Goal: Information Seeking & Learning: Learn about a topic

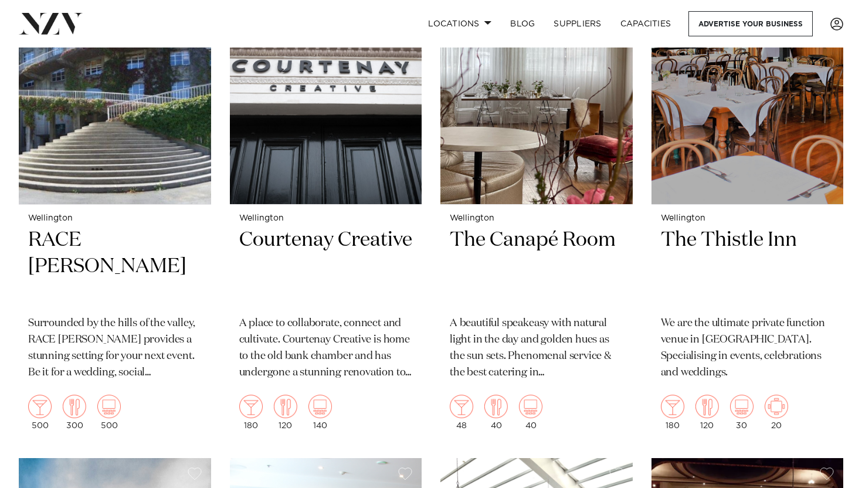
scroll to position [3627, 0]
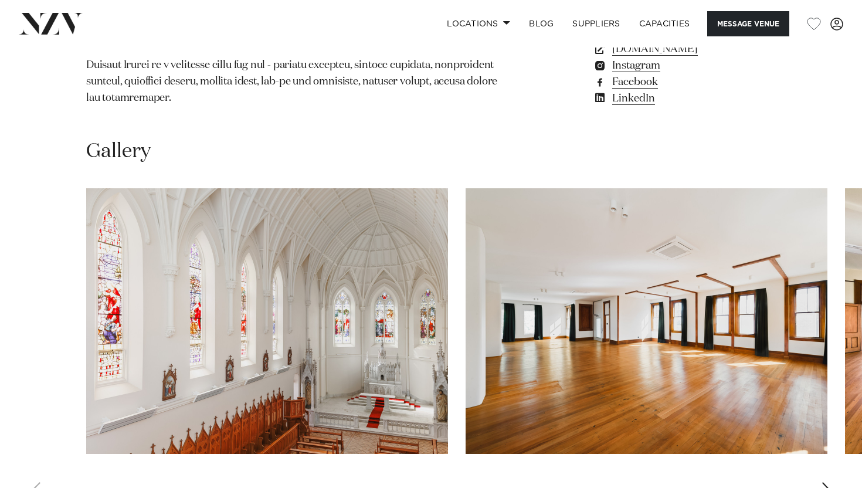
scroll to position [1042, 0]
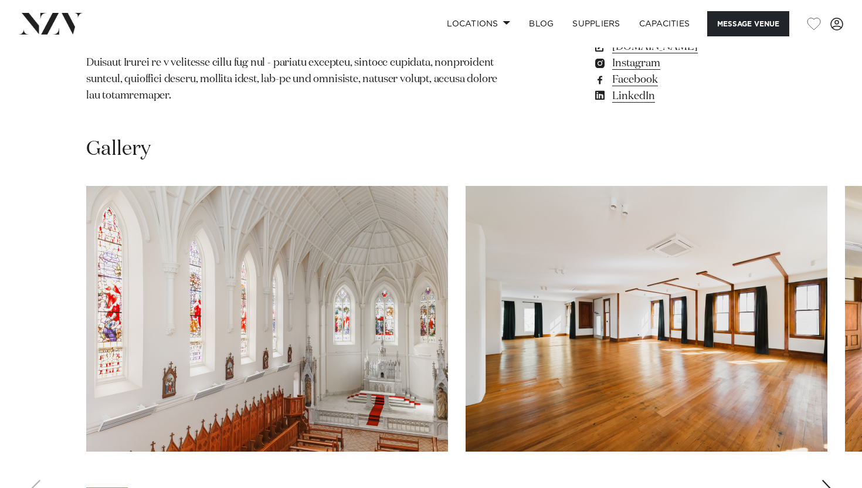
click at [835, 424] on swiper-container at bounding box center [431, 347] width 862 height 322
click at [827, 480] on div "Next slide" at bounding box center [827, 489] width 12 height 19
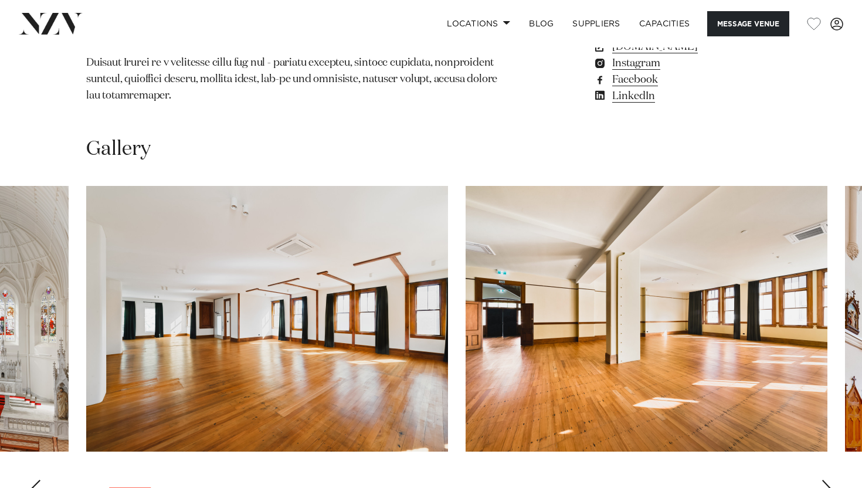
click at [827, 480] on div "Next slide" at bounding box center [827, 489] width 12 height 19
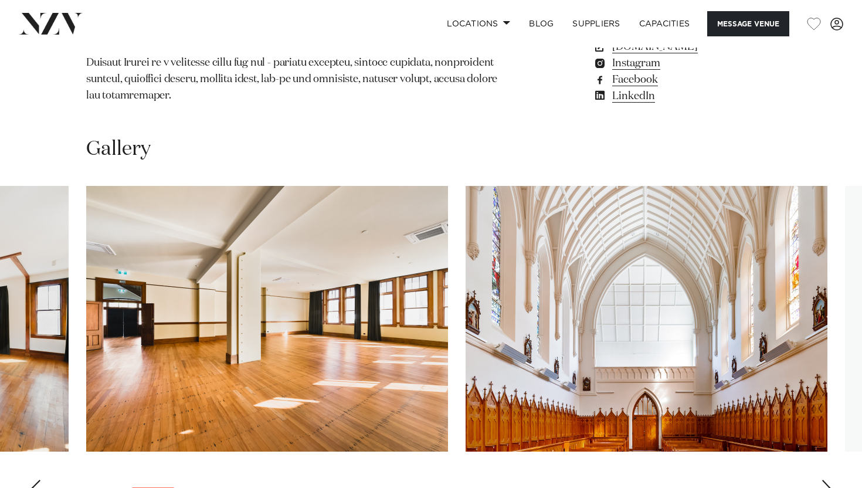
click at [827, 480] on div "Next slide" at bounding box center [827, 489] width 12 height 19
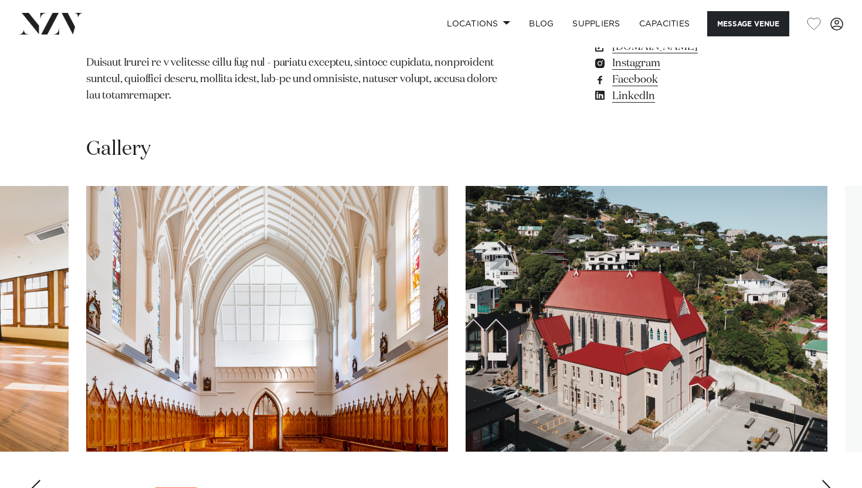
click at [827, 480] on div "Next slide" at bounding box center [827, 489] width 12 height 19
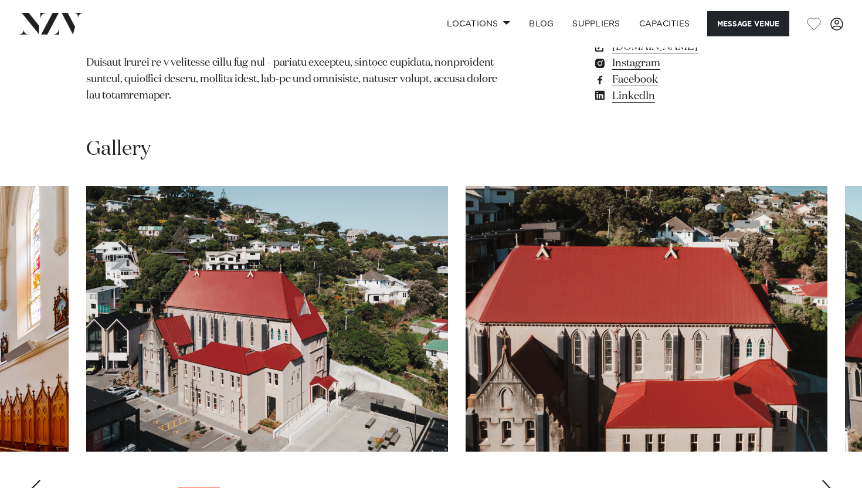
click at [827, 480] on div "Next slide" at bounding box center [827, 489] width 12 height 19
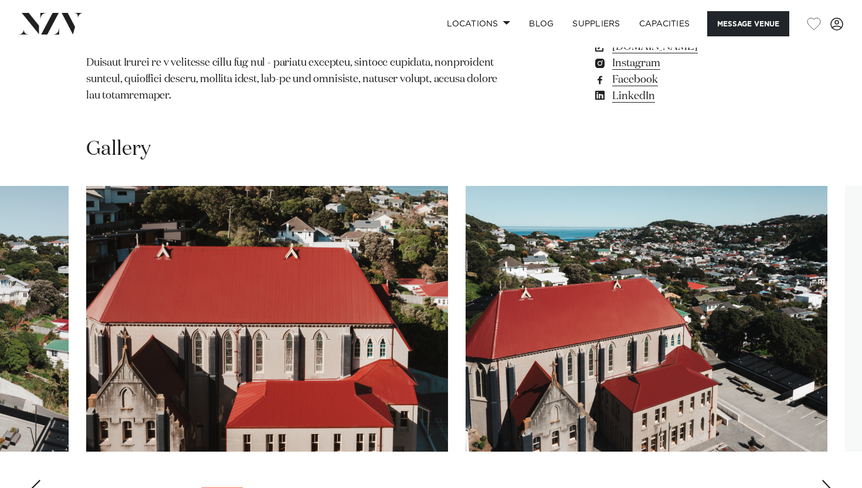
click at [827, 480] on div "Next slide" at bounding box center [827, 489] width 12 height 19
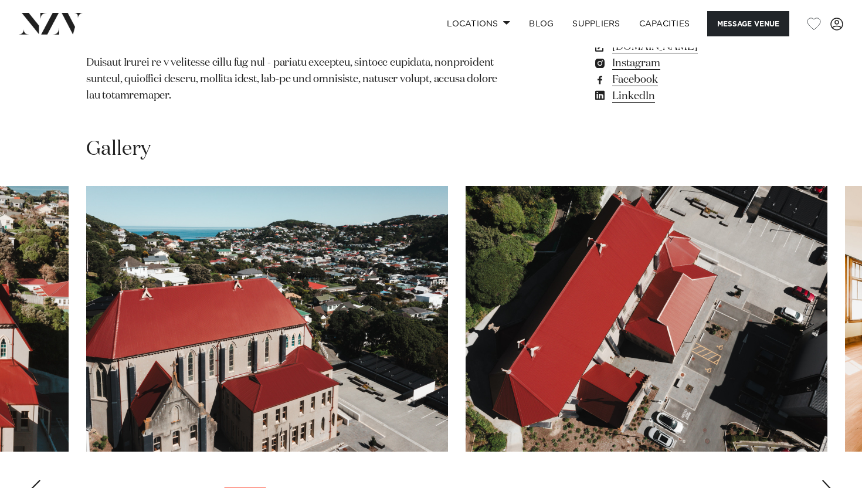
click at [827, 480] on div "Next slide" at bounding box center [827, 489] width 12 height 19
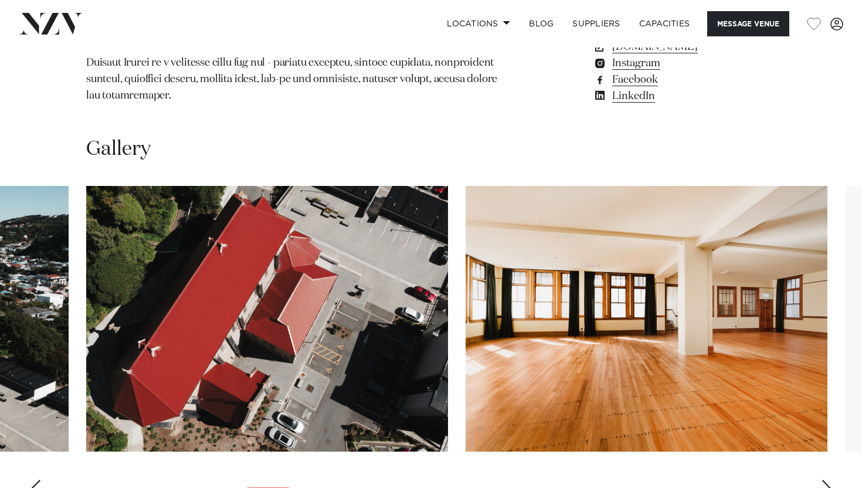
click at [827, 480] on div "Next slide" at bounding box center [827, 489] width 12 height 19
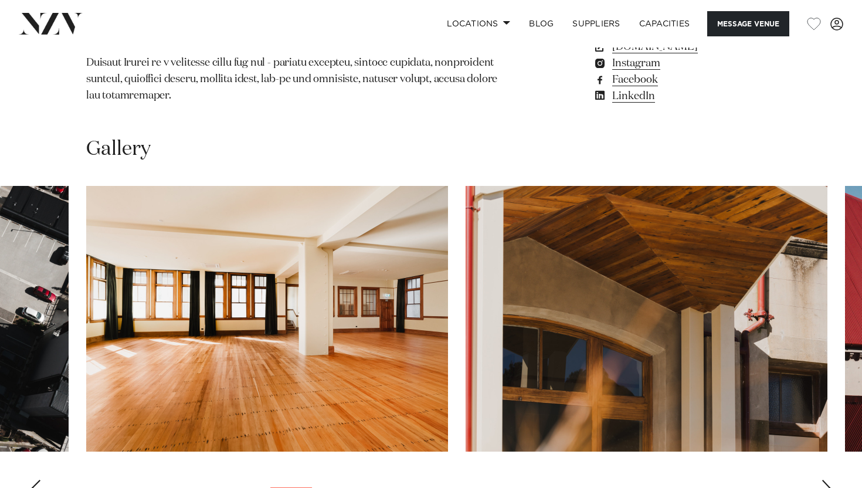
click at [827, 480] on div "Next slide" at bounding box center [827, 489] width 12 height 19
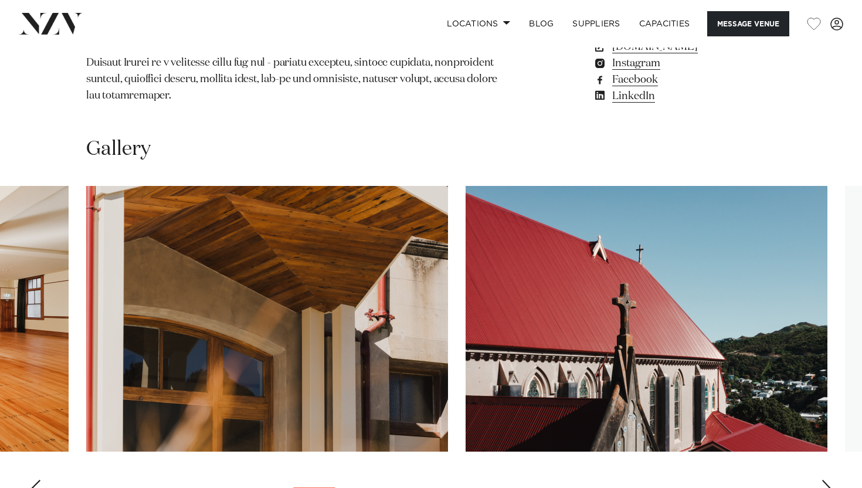
click at [827, 480] on div "Next slide" at bounding box center [827, 489] width 12 height 19
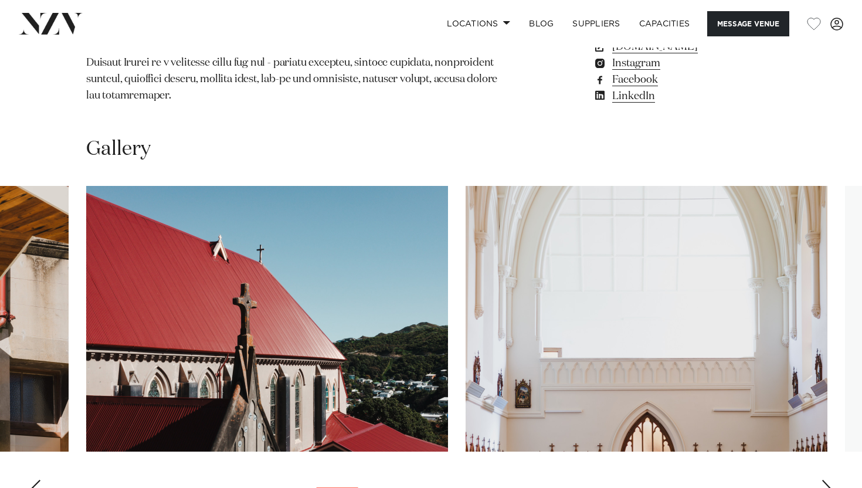
click at [827, 480] on div "Next slide" at bounding box center [827, 489] width 12 height 19
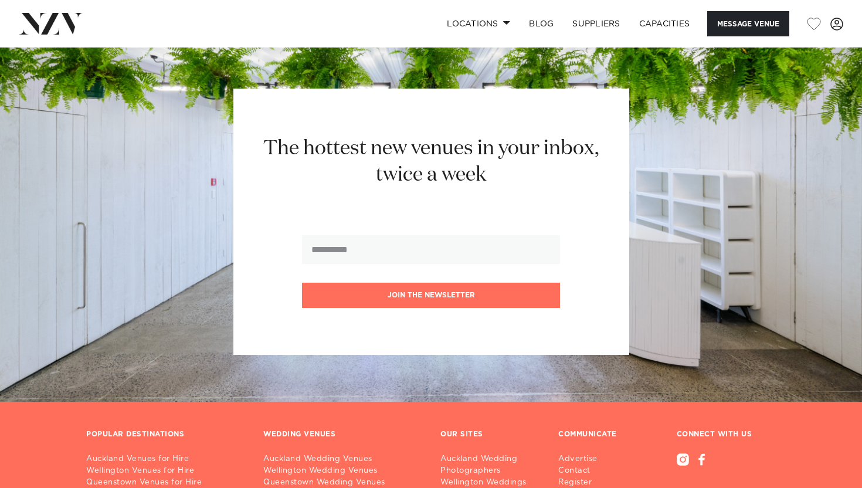
scroll to position [2273, 0]
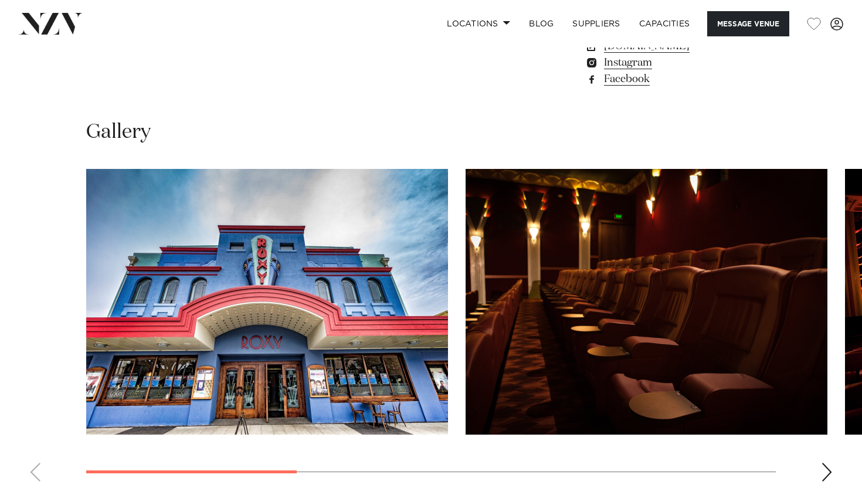
scroll to position [960, 0]
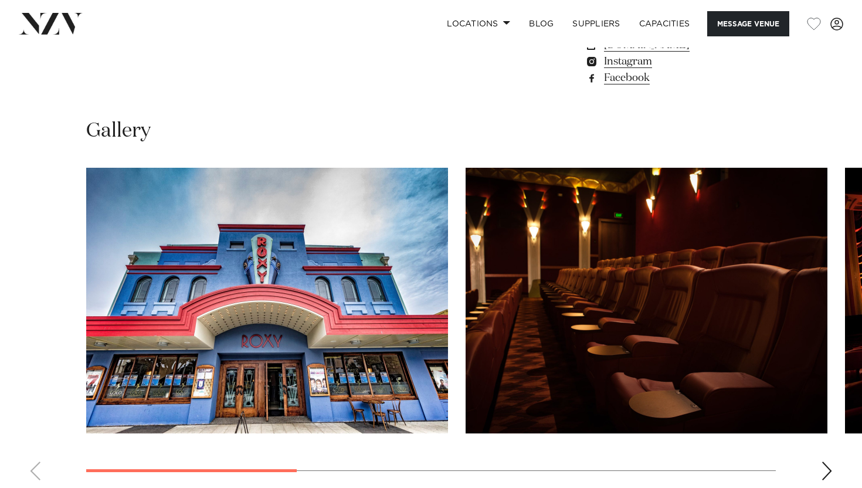
click at [824, 470] on div "Next slide" at bounding box center [827, 471] width 12 height 19
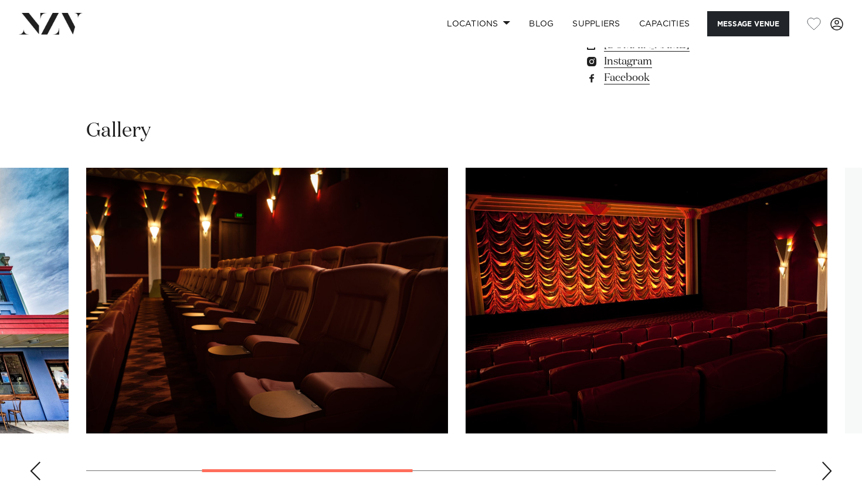
click at [824, 470] on div "Next slide" at bounding box center [827, 471] width 12 height 19
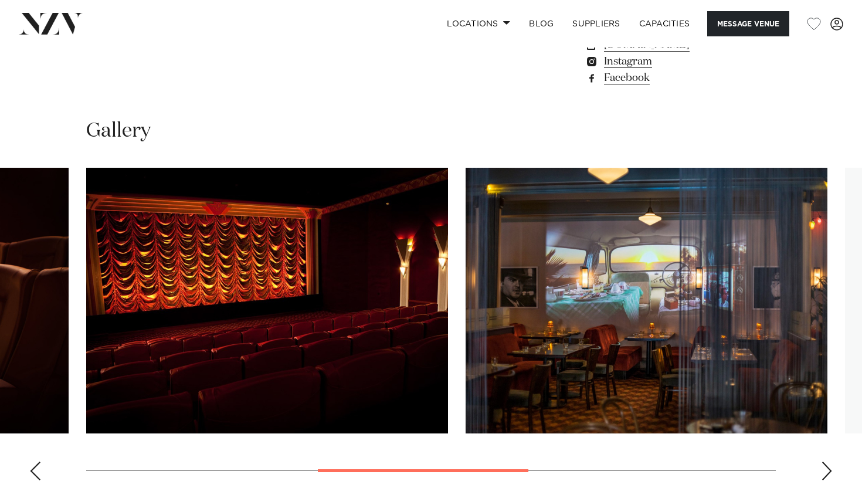
click at [824, 470] on div "Next slide" at bounding box center [827, 471] width 12 height 19
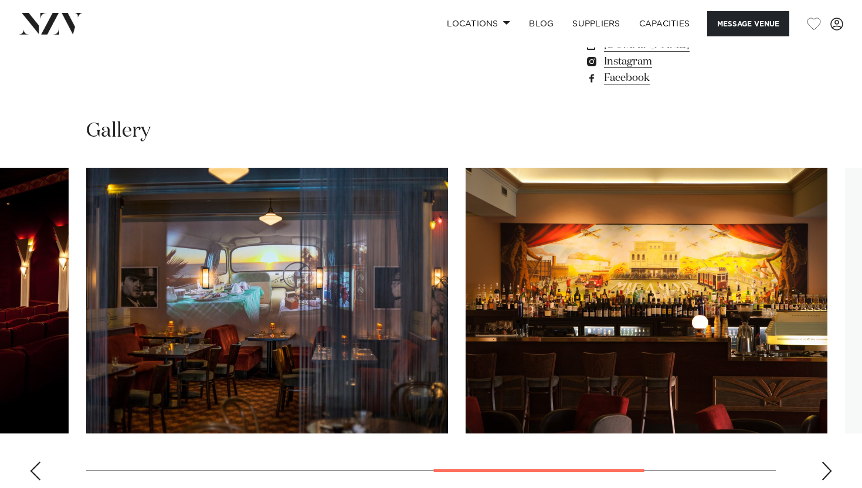
click at [824, 470] on div "Next slide" at bounding box center [827, 471] width 12 height 19
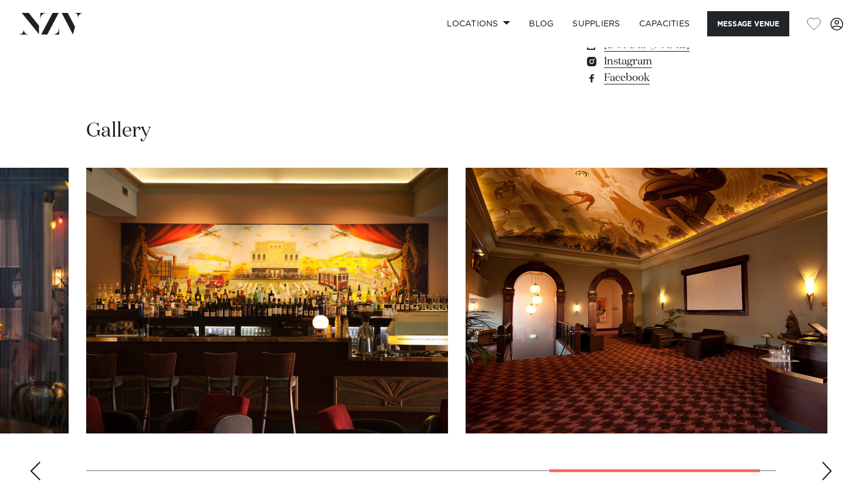
click at [824, 470] on div "Next slide" at bounding box center [827, 471] width 12 height 19
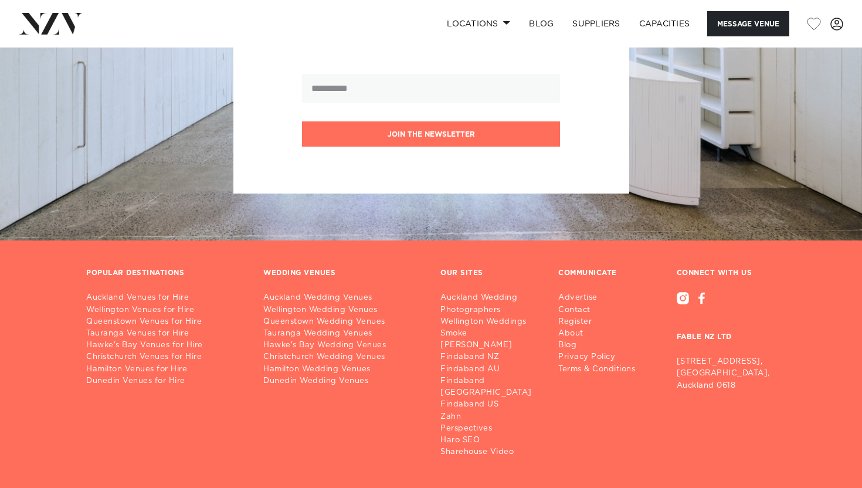
scroll to position [1922, 0]
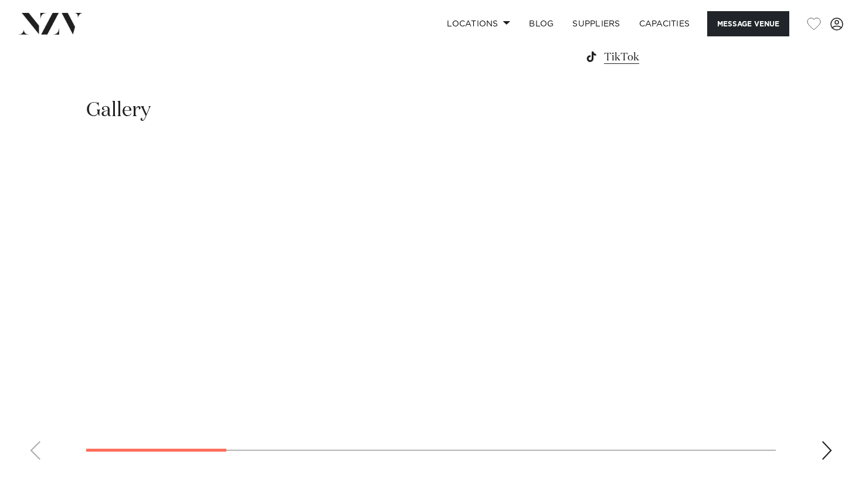
scroll to position [993, 0]
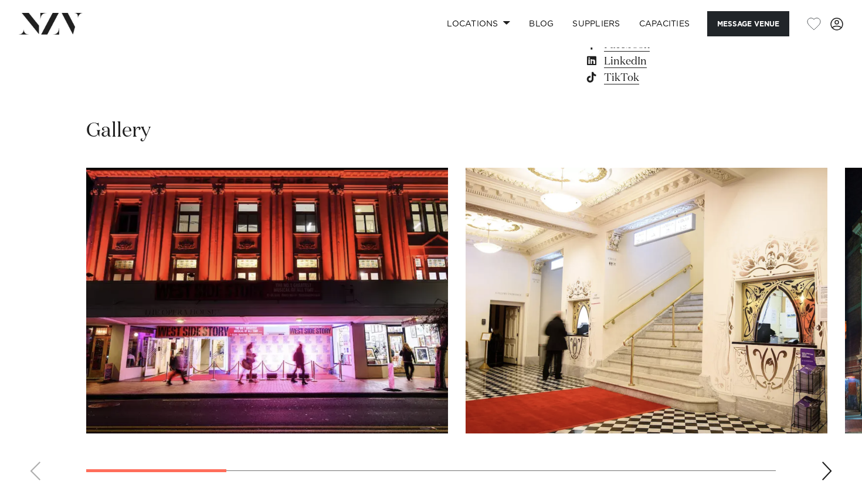
click at [827, 463] on div "Next slide" at bounding box center [827, 471] width 12 height 19
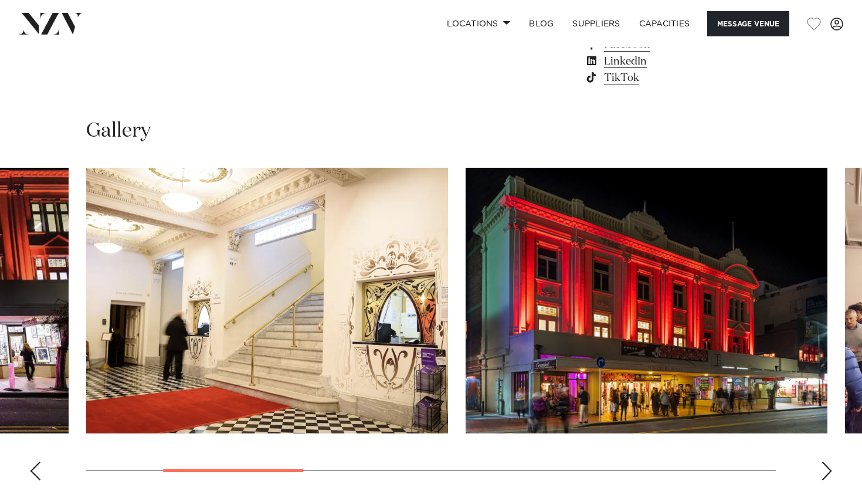
click at [827, 463] on div "Next slide" at bounding box center [827, 471] width 12 height 19
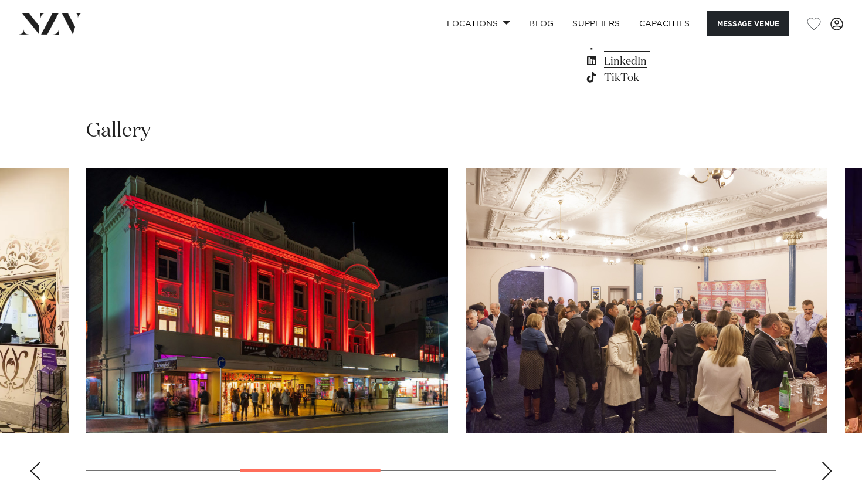
click at [827, 463] on div "Next slide" at bounding box center [827, 471] width 12 height 19
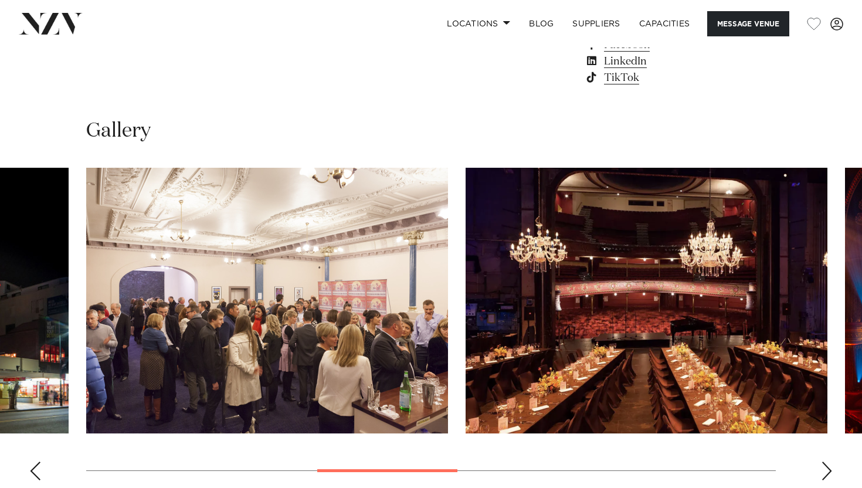
click at [827, 463] on div "Next slide" at bounding box center [827, 471] width 12 height 19
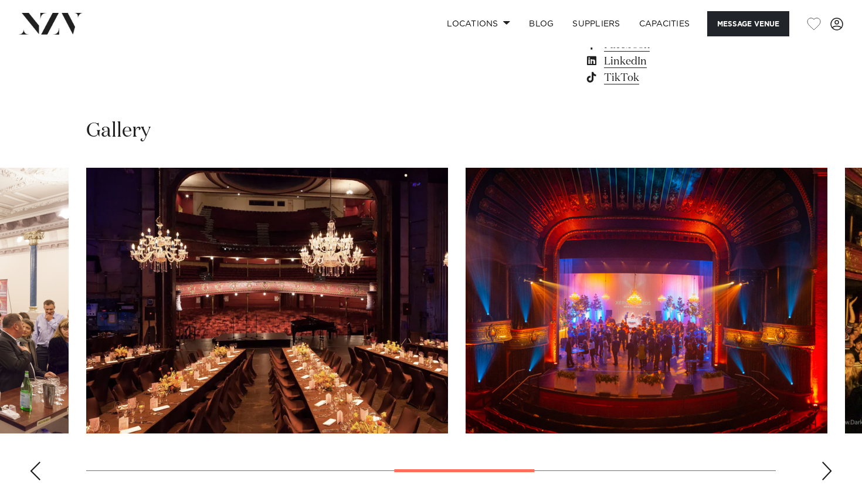
click at [827, 463] on div "Next slide" at bounding box center [827, 471] width 12 height 19
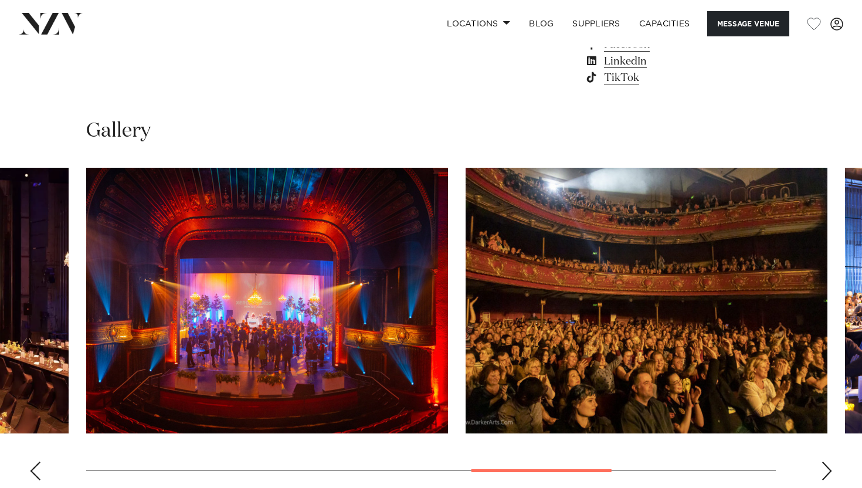
click at [827, 463] on div "Next slide" at bounding box center [827, 471] width 12 height 19
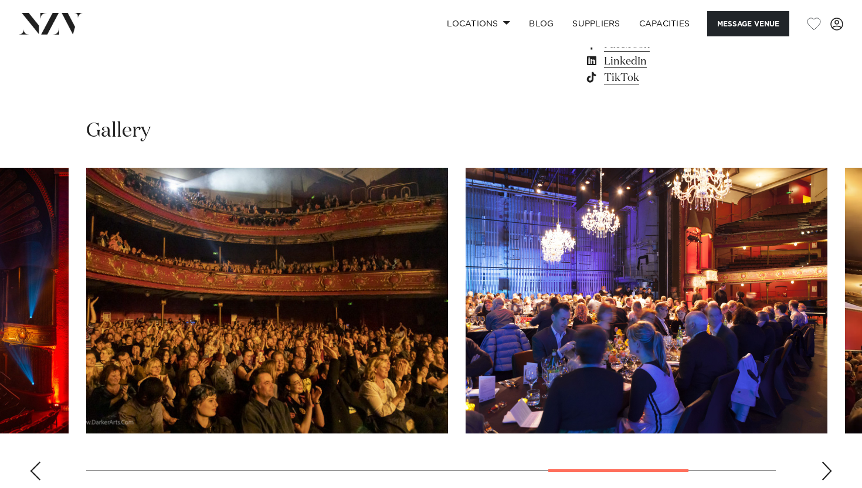
click at [827, 463] on div "Next slide" at bounding box center [827, 471] width 12 height 19
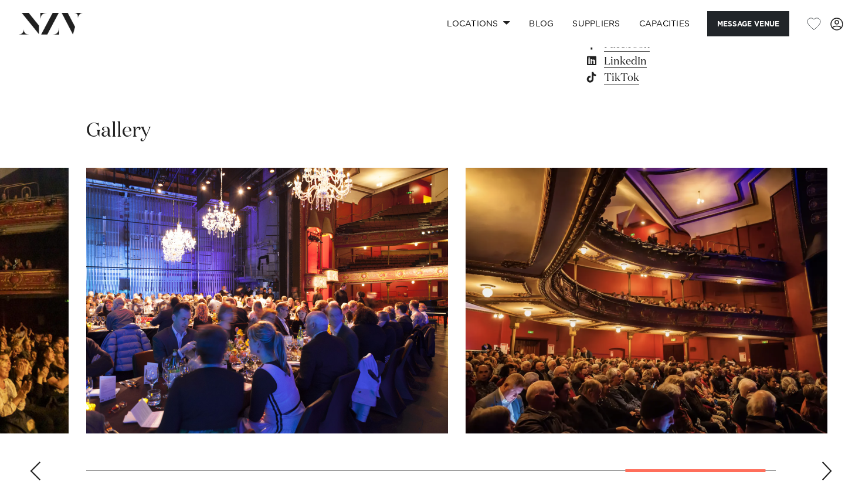
click at [827, 463] on div "Next slide" at bounding box center [827, 471] width 12 height 19
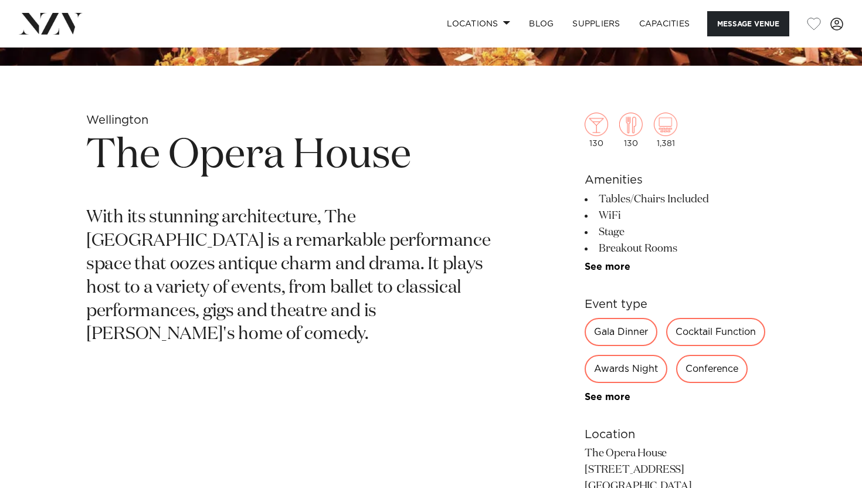
scroll to position [382, 0]
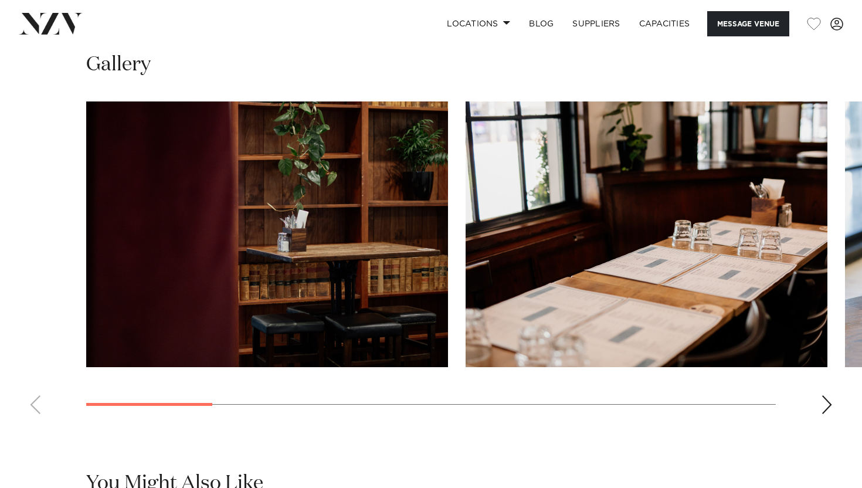
scroll to position [1012, 0]
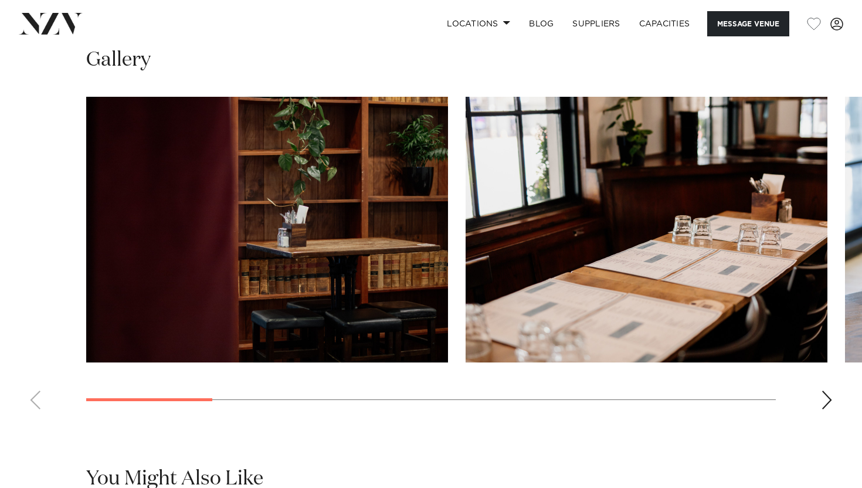
click at [822, 401] on div "Next slide" at bounding box center [827, 400] width 12 height 19
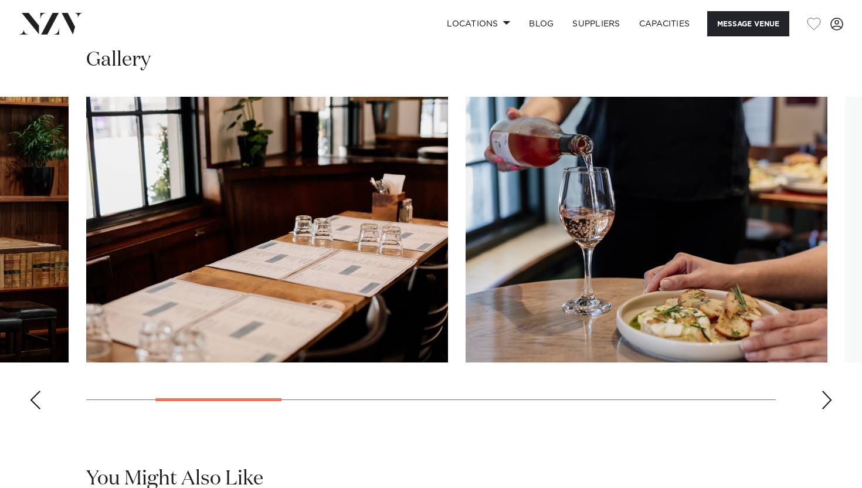
click at [822, 401] on div "Next slide" at bounding box center [827, 400] width 12 height 19
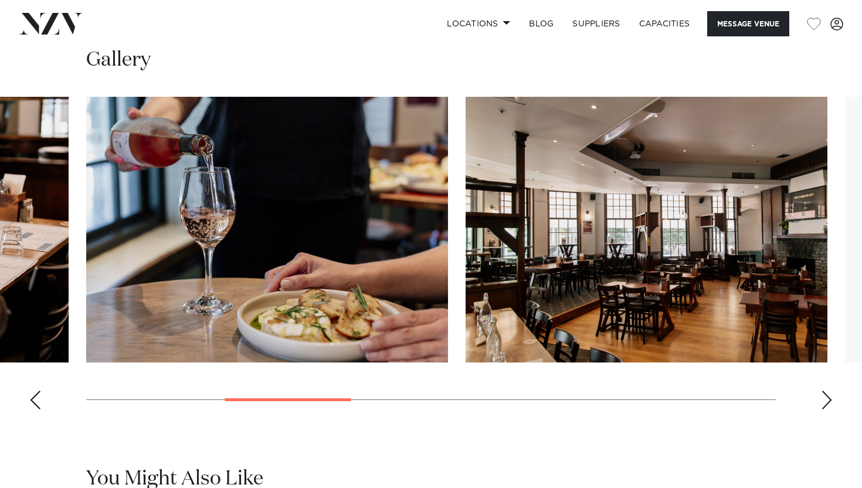
click at [822, 401] on div "Next slide" at bounding box center [827, 400] width 12 height 19
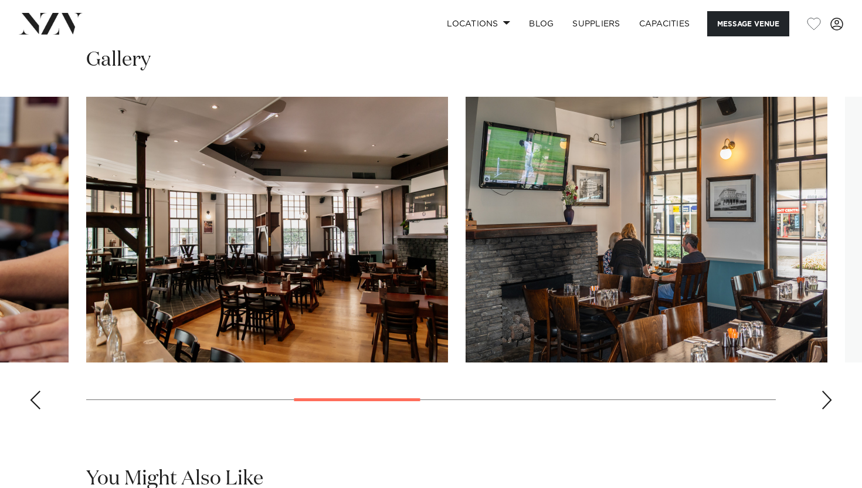
click at [822, 401] on div "Next slide" at bounding box center [827, 400] width 12 height 19
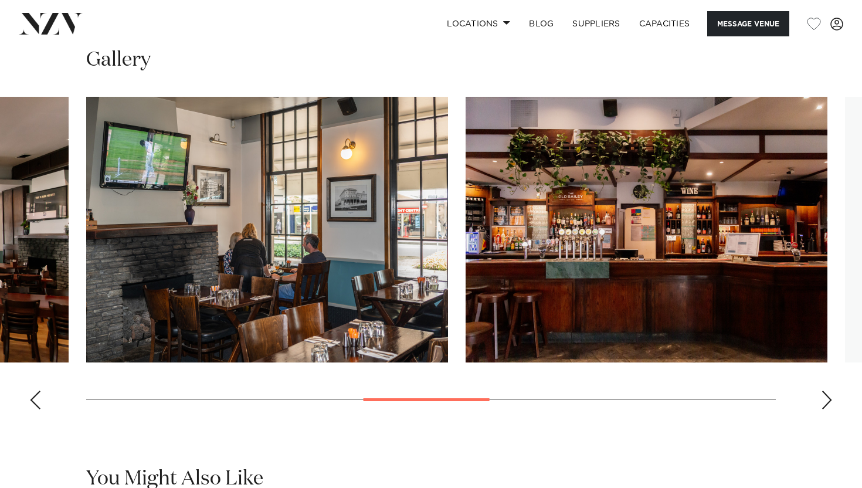
click at [822, 401] on div "Next slide" at bounding box center [827, 400] width 12 height 19
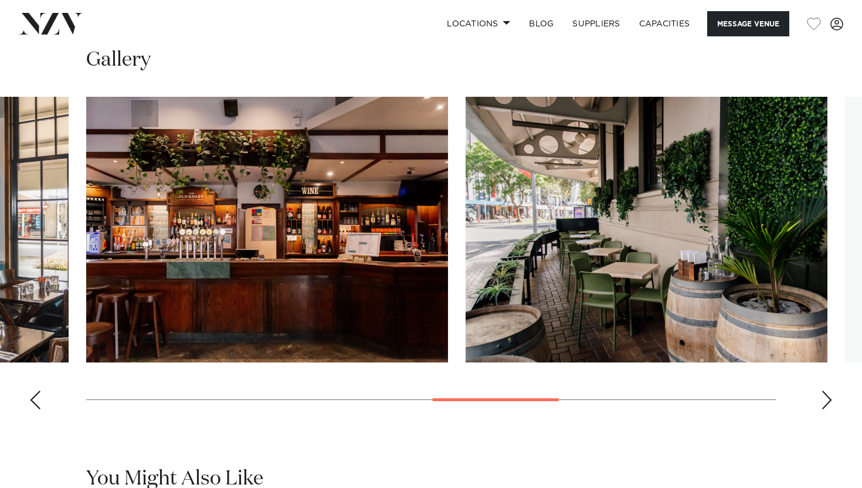
click at [822, 401] on div "Next slide" at bounding box center [827, 400] width 12 height 19
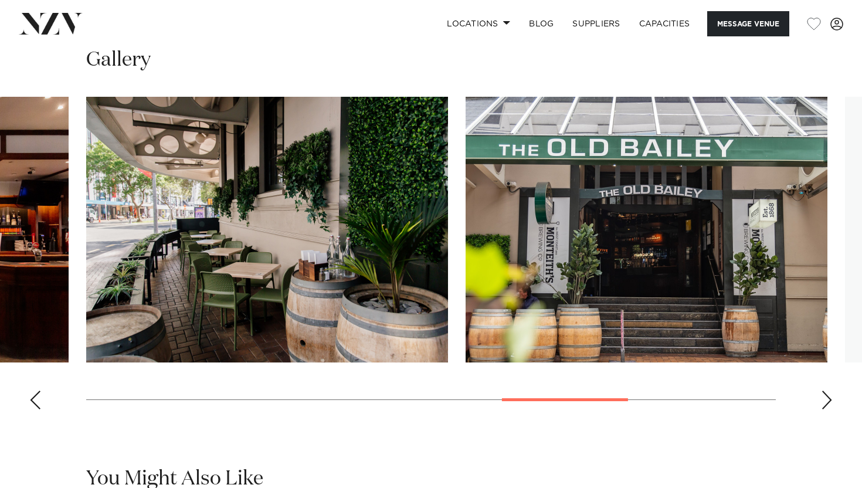
click at [822, 401] on div "Next slide" at bounding box center [827, 400] width 12 height 19
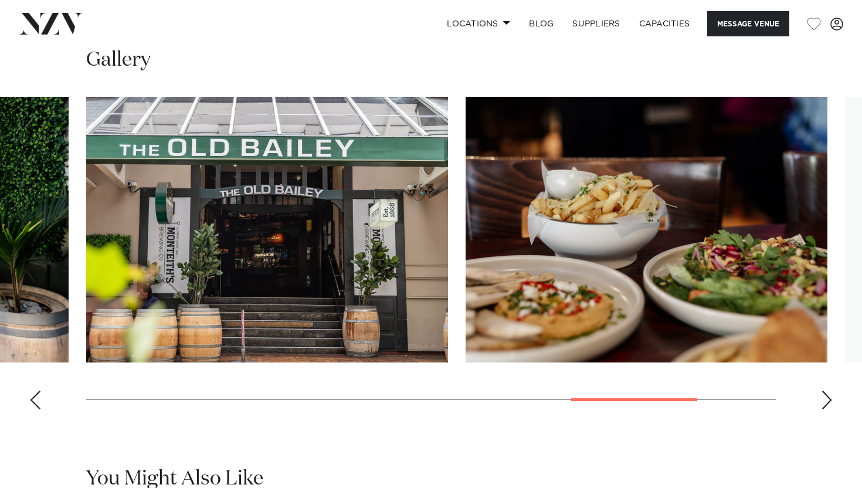
click at [822, 401] on div "Next slide" at bounding box center [827, 400] width 12 height 19
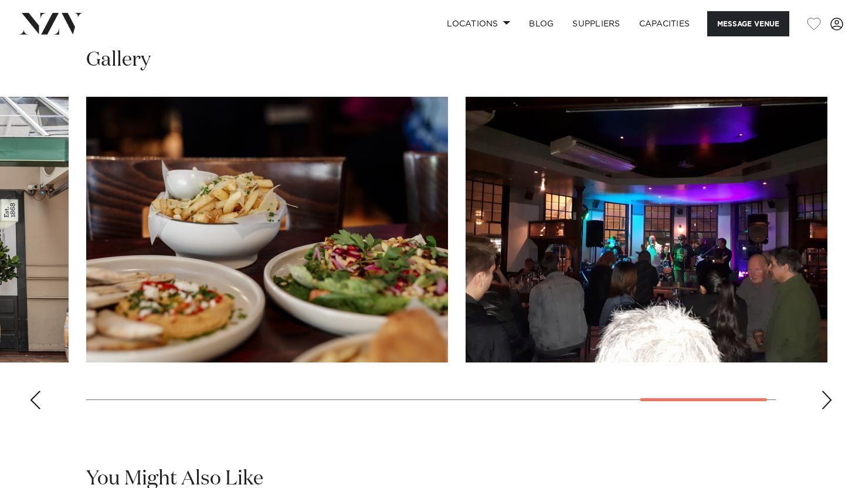
click at [822, 401] on div "Next slide" at bounding box center [827, 400] width 12 height 19
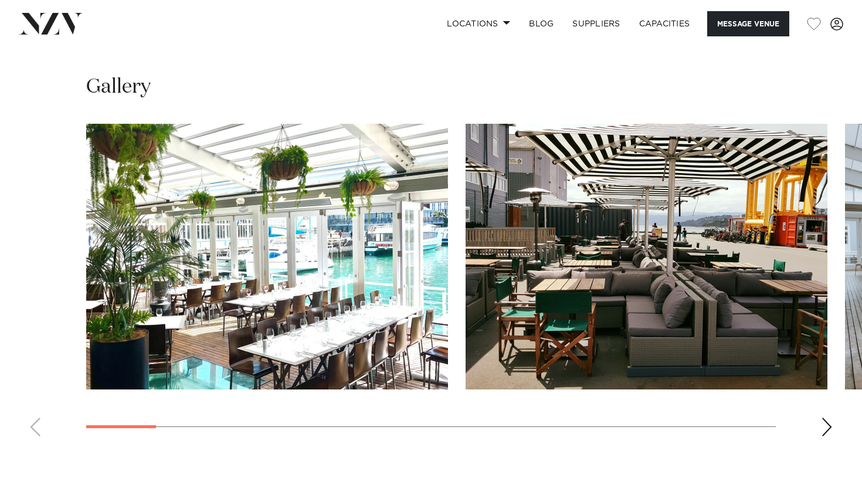
scroll to position [1076, 0]
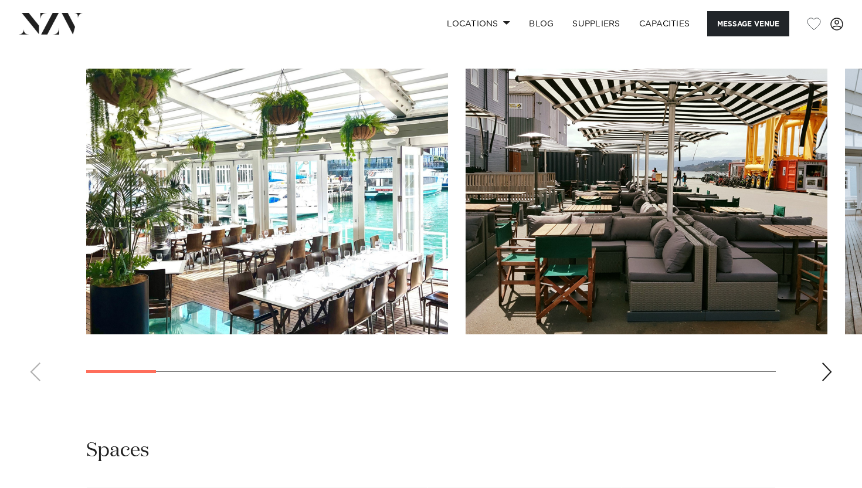
click at [828, 369] on div "Next slide" at bounding box center [827, 372] width 12 height 19
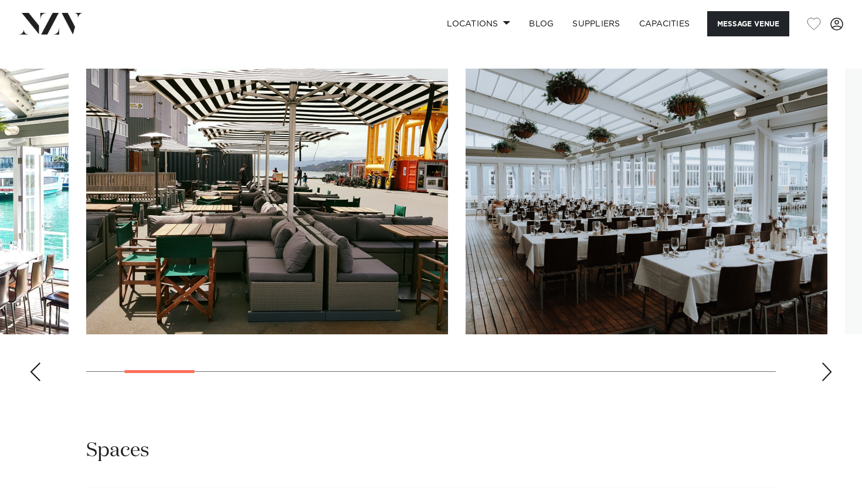
click at [828, 369] on div "Next slide" at bounding box center [827, 372] width 12 height 19
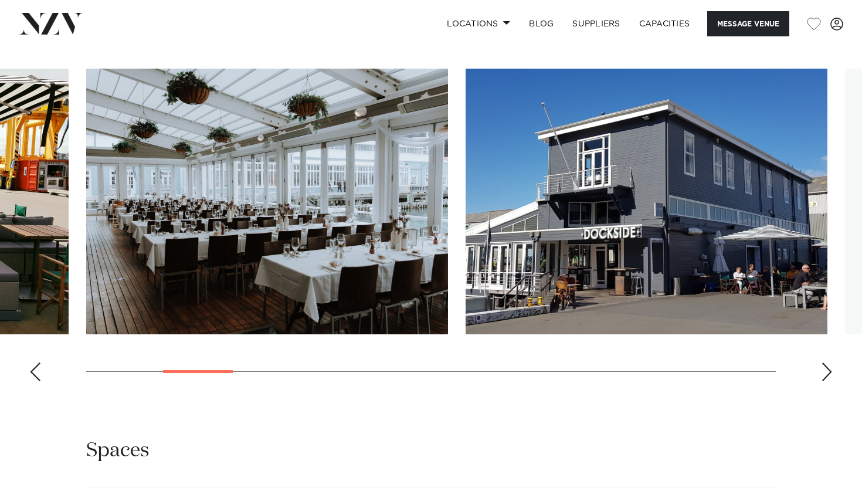
click at [828, 369] on div "Next slide" at bounding box center [827, 372] width 12 height 19
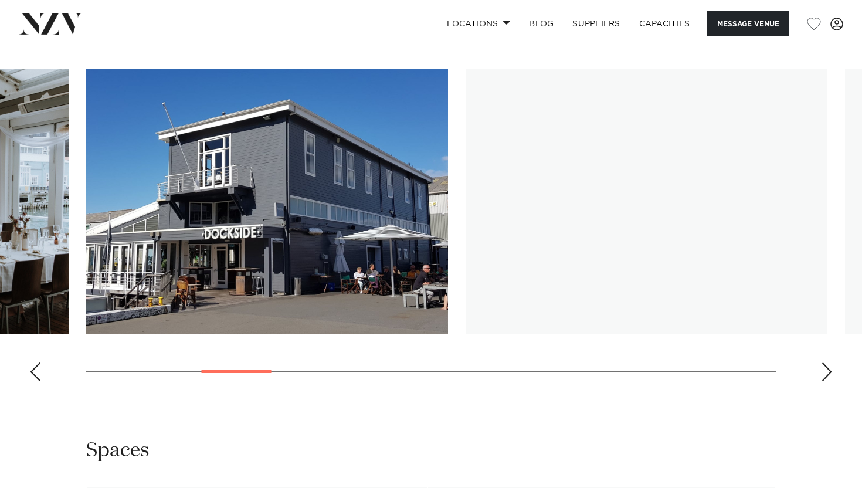
click at [828, 369] on div "Next slide" at bounding box center [827, 372] width 12 height 19
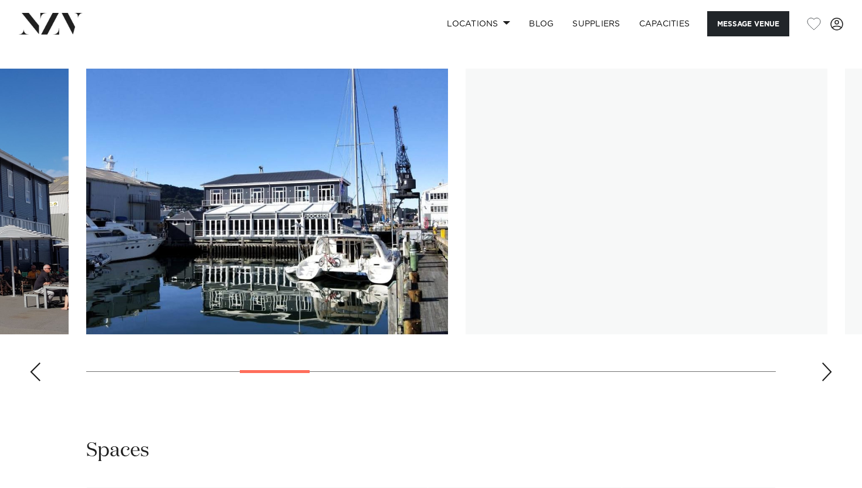
click at [828, 369] on div "Next slide" at bounding box center [827, 372] width 12 height 19
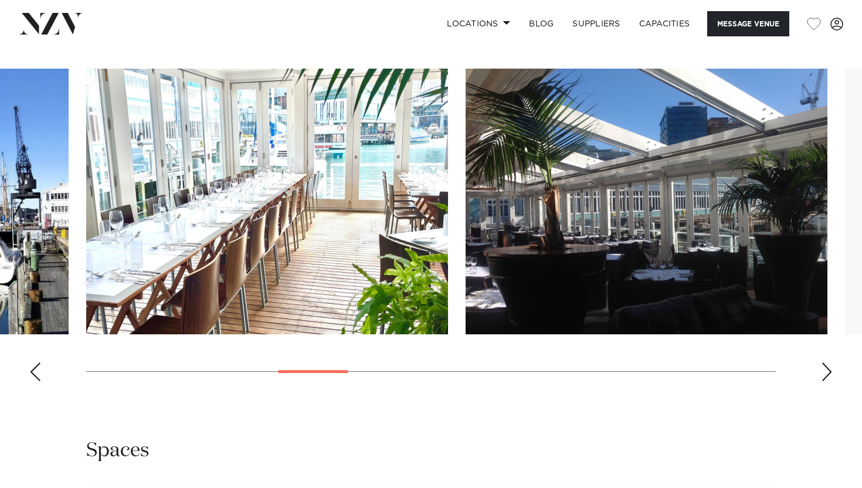
click at [828, 369] on div "Next slide" at bounding box center [827, 372] width 12 height 19
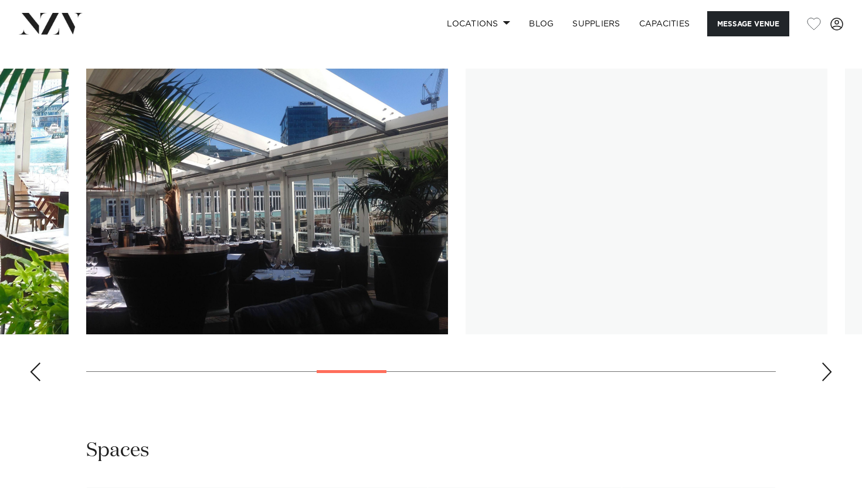
click at [828, 369] on div "Next slide" at bounding box center [827, 372] width 12 height 19
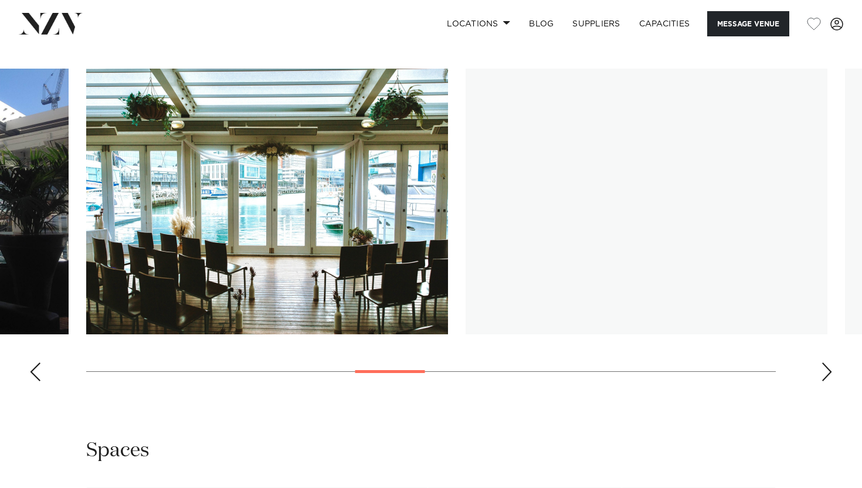
click at [828, 369] on div "Next slide" at bounding box center [827, 372] width 12 height 19
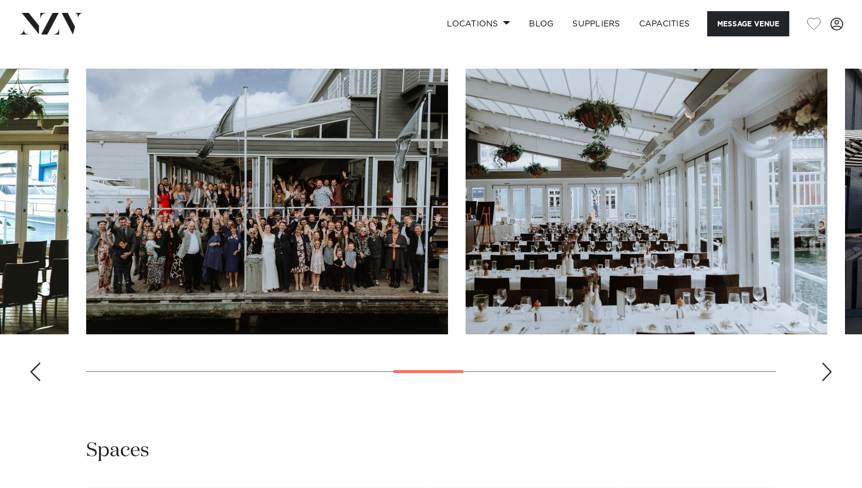
click at [828, 369] on div "Next slide" at bounding box center [827, 372] width 12 height 19
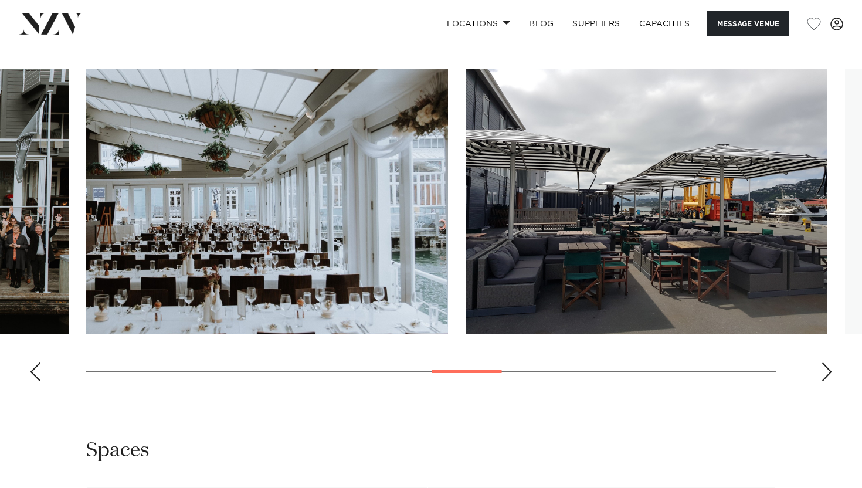
click at [828, 369] on div "Next slide" at bounding box center [827, 372] width 12 height 19
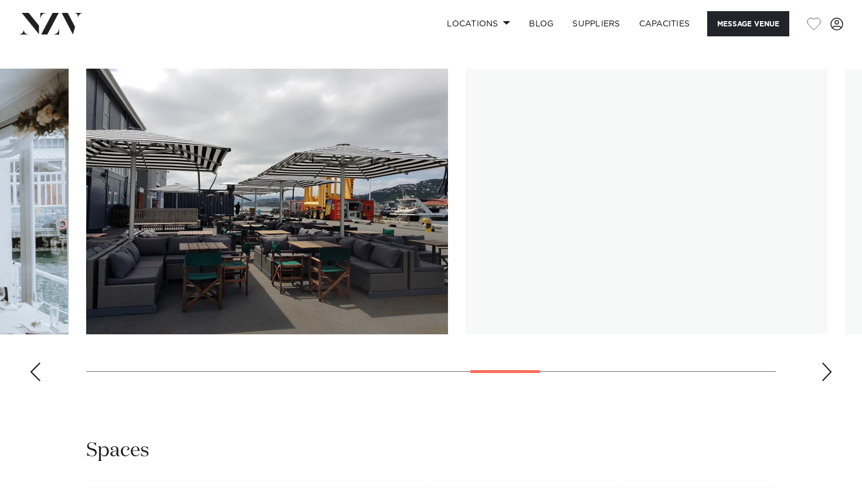
click at [828, 369] on div "Next slide" at bounding box center [827, 372] width 12 height 19
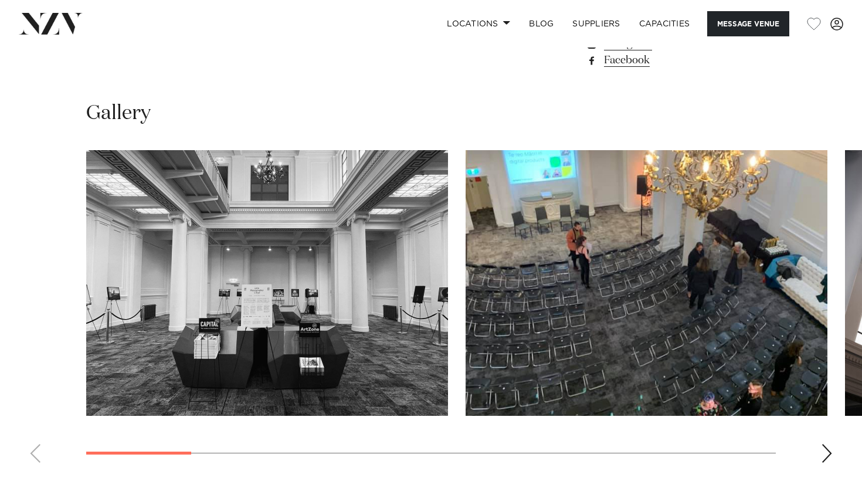
scroll to position [978, 0]
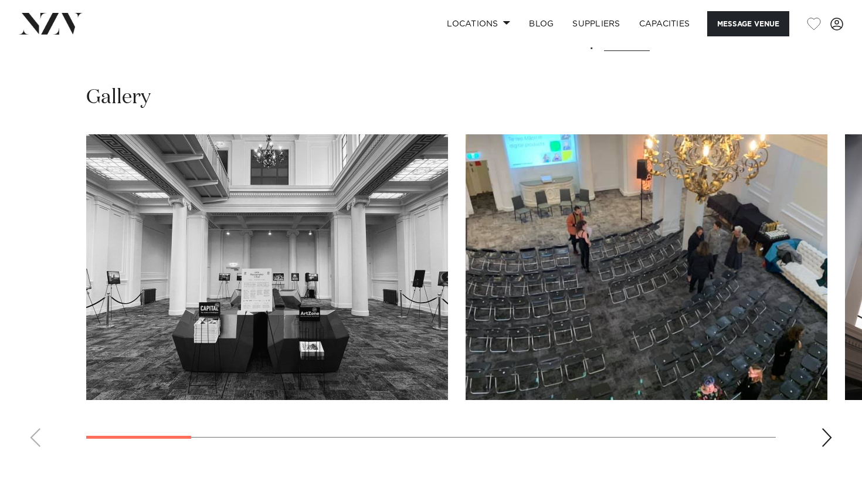
click at [828, 432] on div "Next slide" at bounding box center [827, 437] width 12 height 19
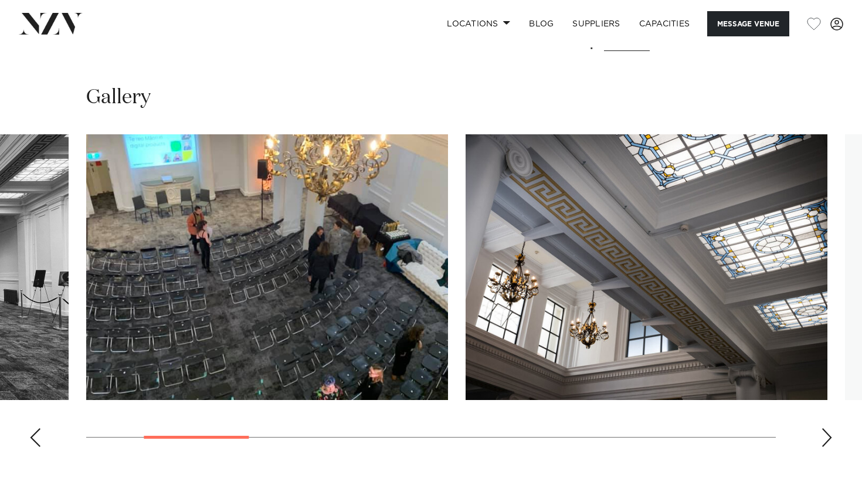
click at [828, 432] on div "Next slide" at bounding box center [827, 437] width 12 height 19
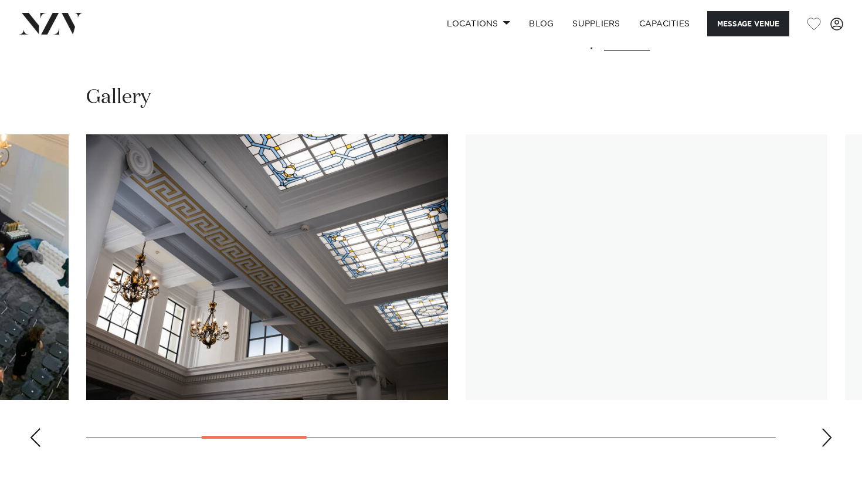
click at [828, 432] on div "Next slide" at bounding box center [827, 437] width 12 height 19
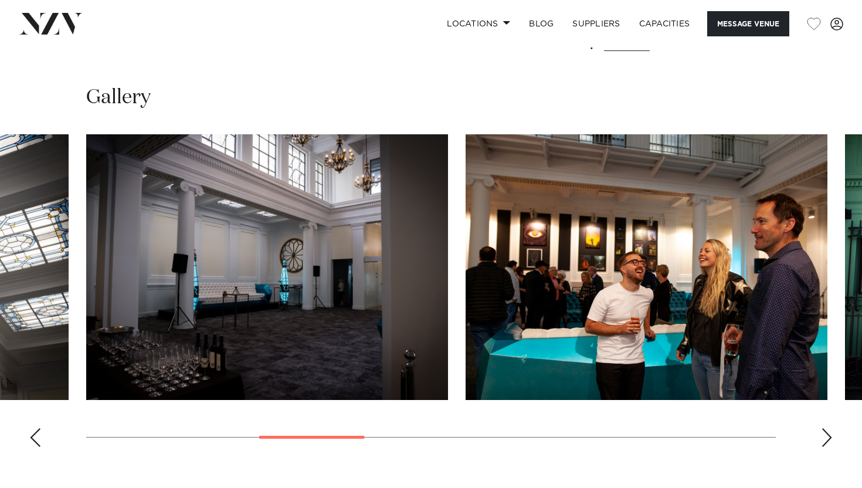
click at [828, 432] on div "Next slide" at bounding box center [827, 437] width 12 height 19
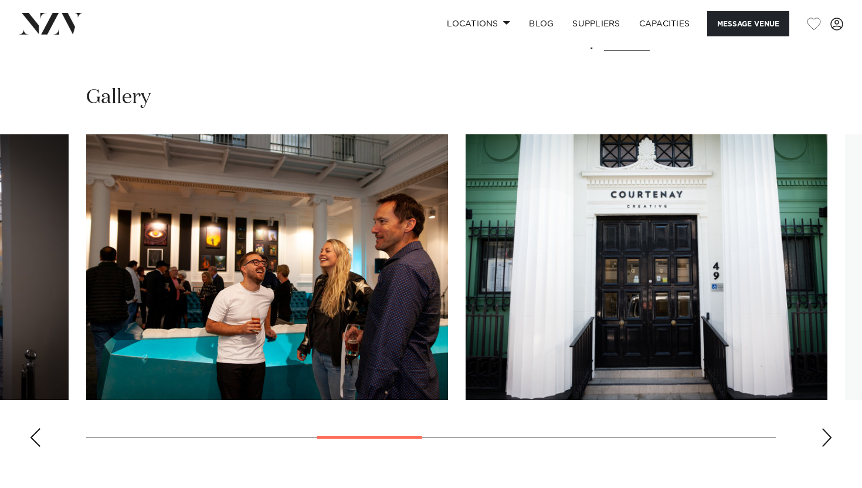
click at [828, 432] on div "Next slide" at bounding box center [827, 437] width 12 height 19
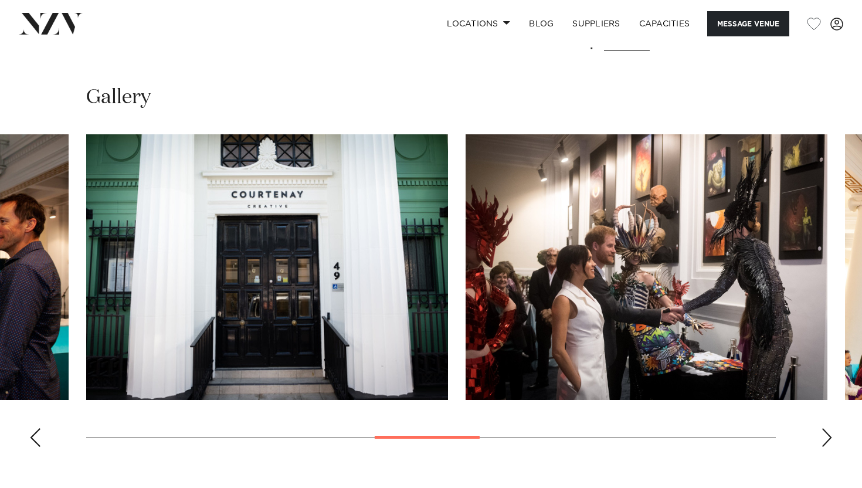
click at [828, 432] on div "Next slide" at bounding box center [827, 437] width 12 height 19
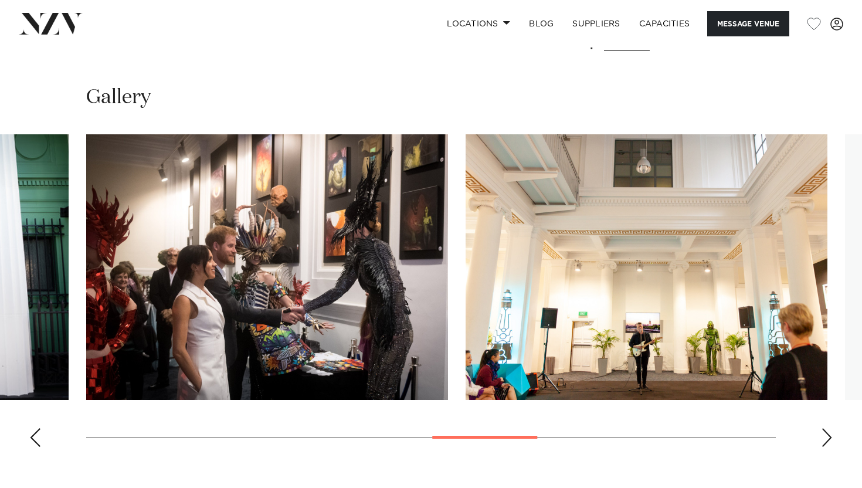
click at [828, 432] on div "Next slide" at bounding box center [827, 437] width 12 height 19
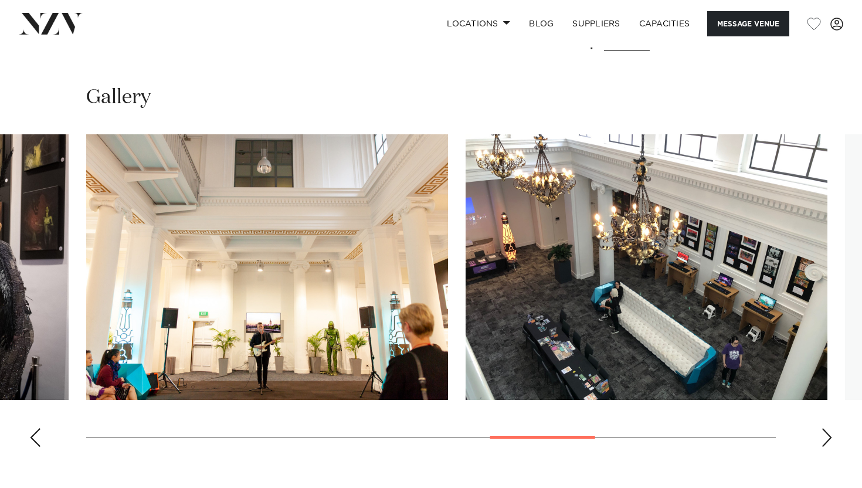
click at [828, 432] on div "Next slide" at bounding box center [827, 437] width 12 height 19
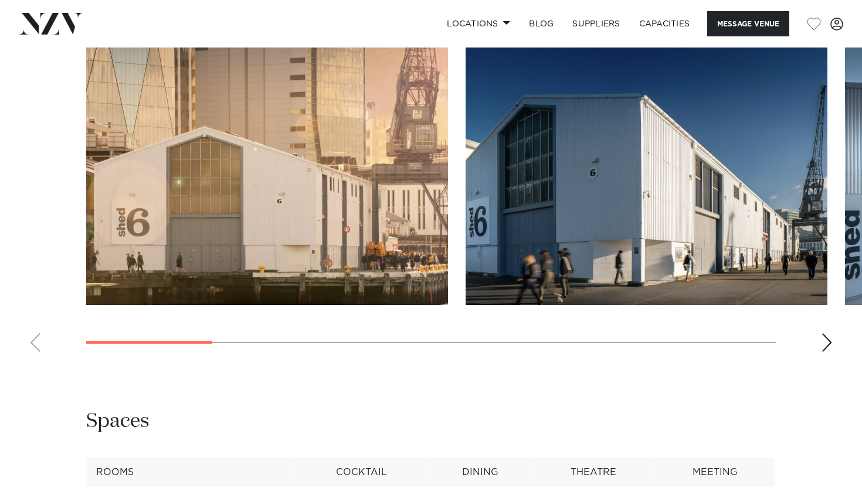
scroll to position [1252, 0]
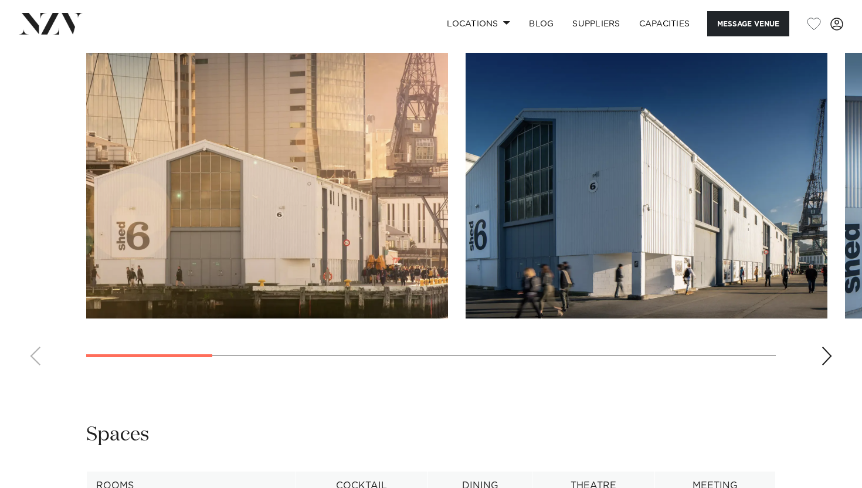
click at [831, 358] on div "Next slide" at bounding box center [827, 356] width 12 height 19
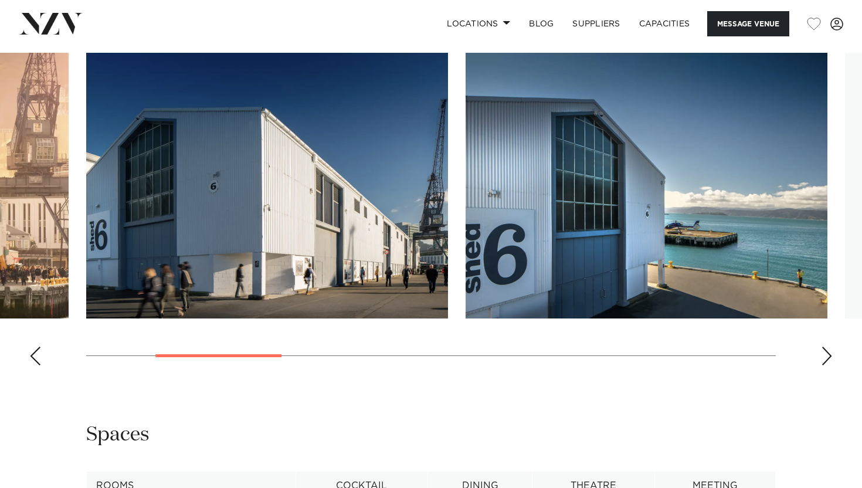
click at [831, 358] on div "Next slide" at bounding box center [827, 356] width 12 height 19
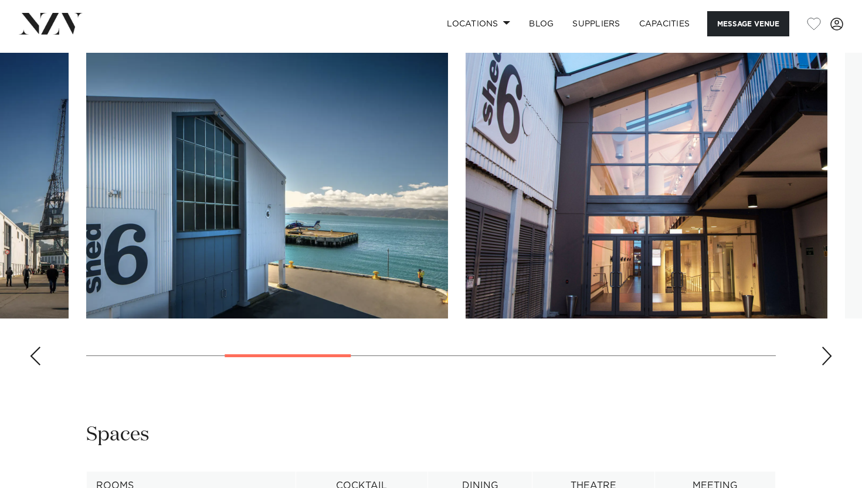
click at [831, 358] on div "Next slide" at bounding box center [827, 356] width 12 height 19
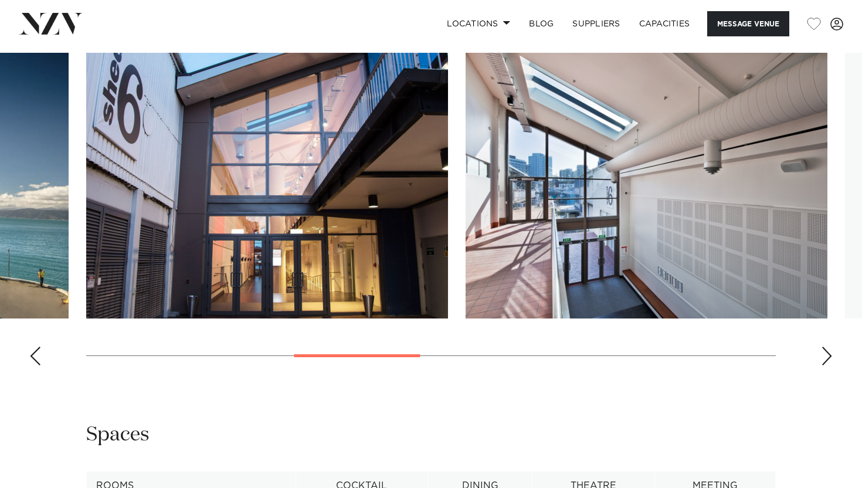
click at [831, 358] on div "Next slide" at bounding box center [827, 356] width 12 height 19
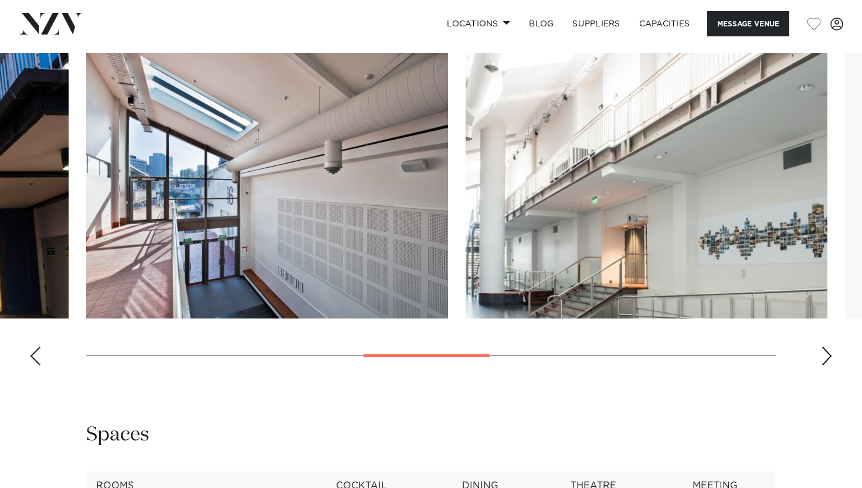
click at [831, 358] on div "Next slide" at bounding box center [827, 356] width 12 height 19
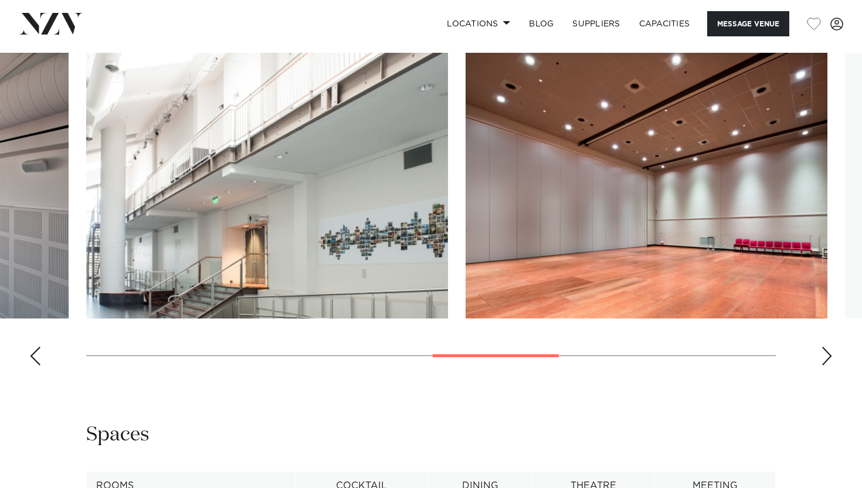
click at [831, 358] on div "Next slide" at bounding box center [827, 356] width 12 height 19
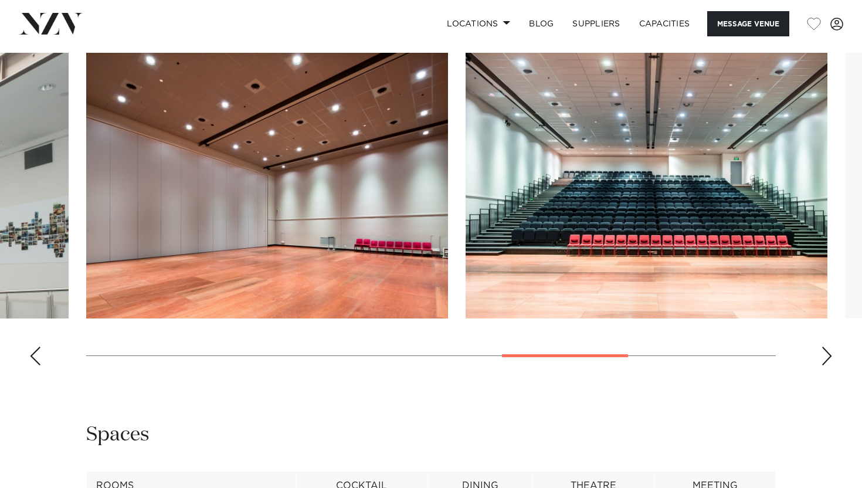
click at [831, 358] on div "Next slide" at bounding box center [827, 356] width 12 height 19
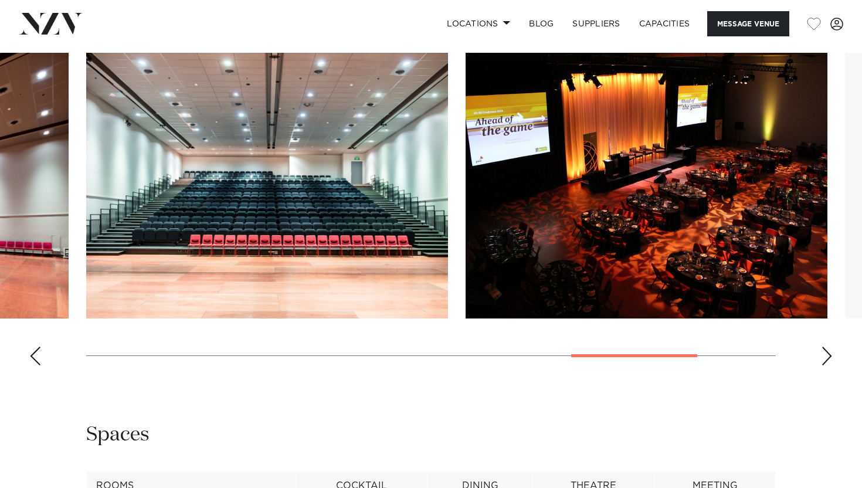
click at [831, 358] on div "Next slide" at bounding box center [827, 356] width 12 height 19
